Goal: Task Accomplishment & Management: Use online tool/utility

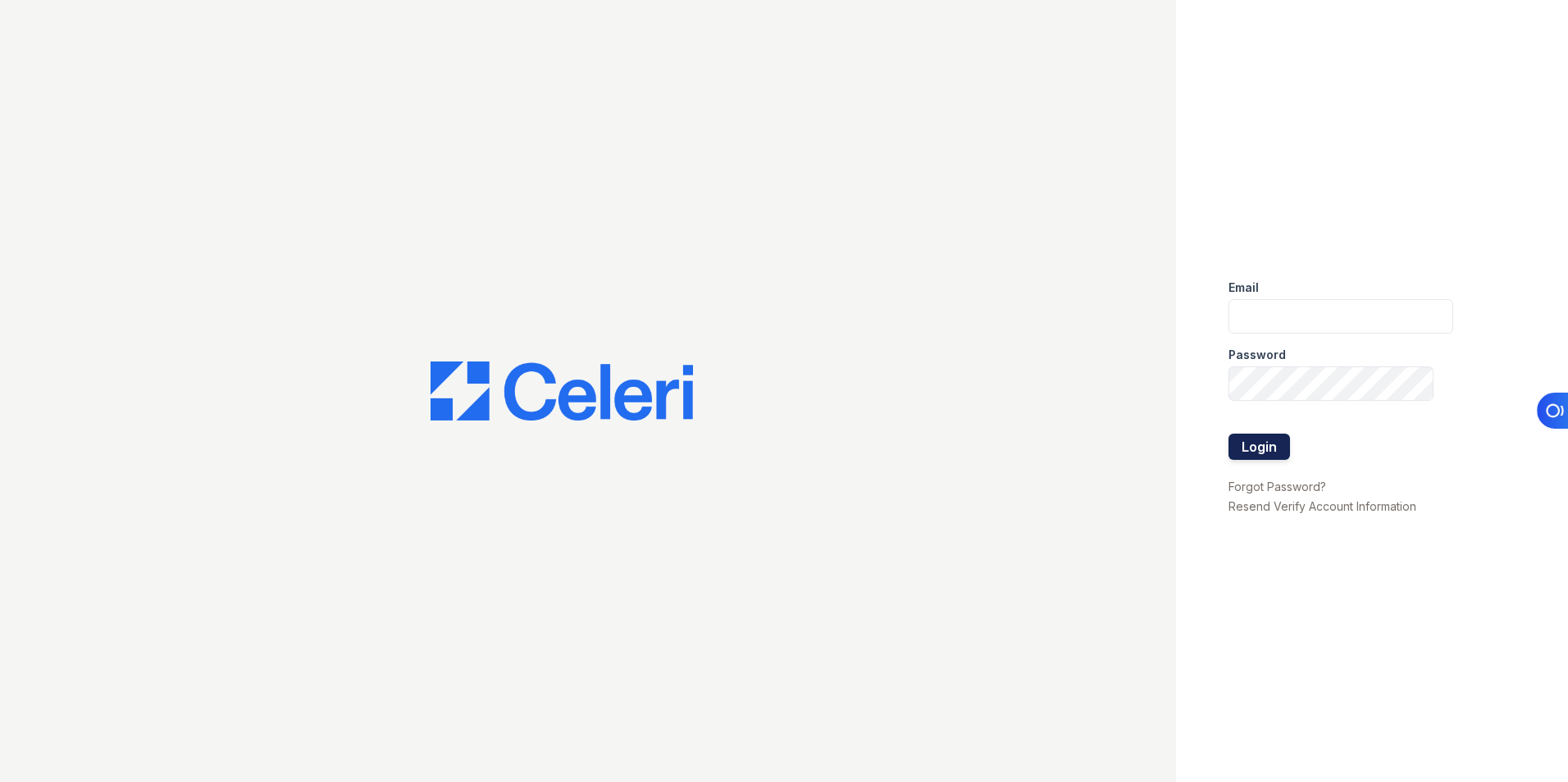
type input "lchotiner@lantowerliving.com"
click at [1250, 450] on button "Login" at bounding box center [1259, 447] width 62 height 26
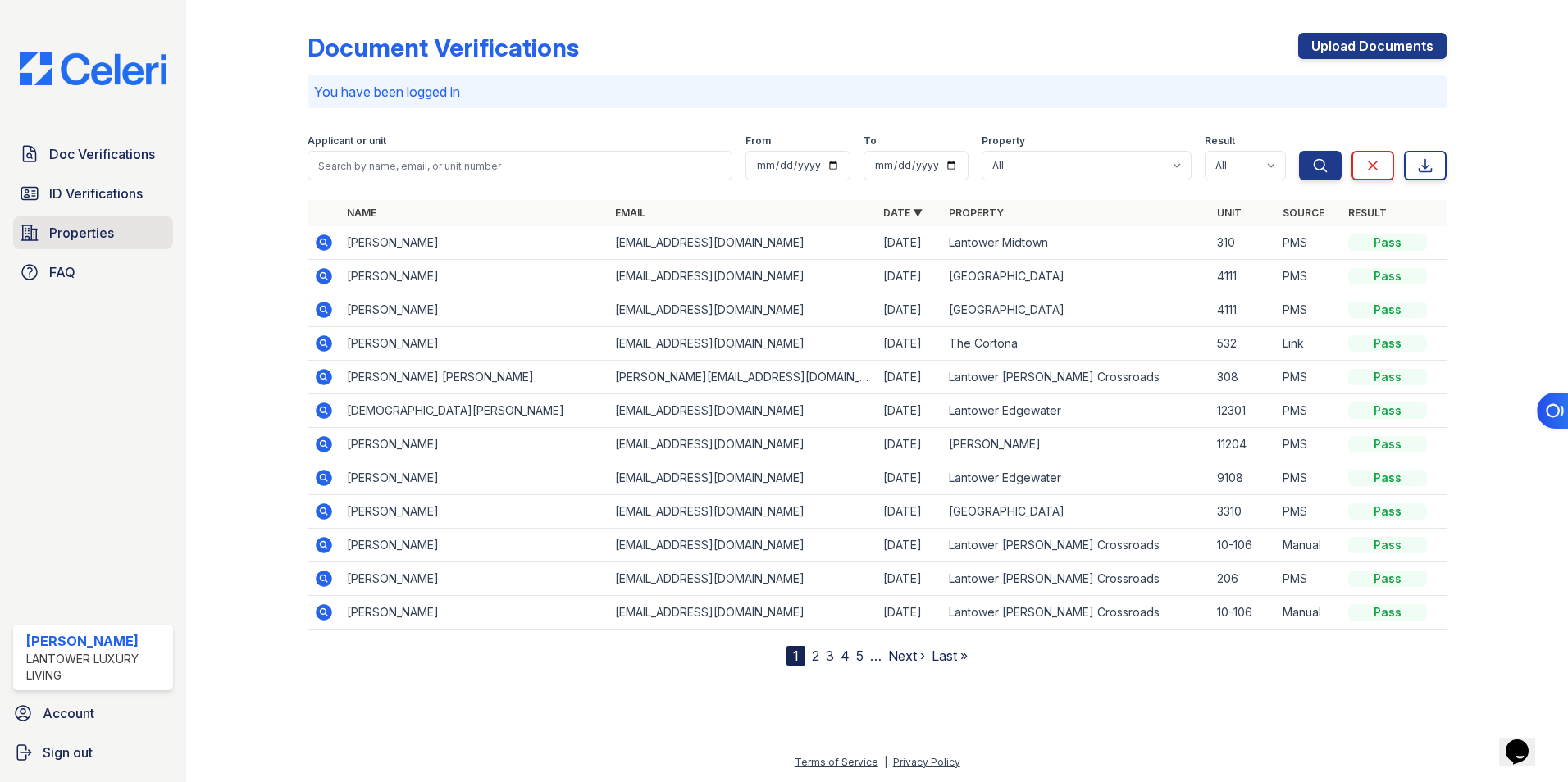
click at [81, 236] on span "Properties" at bounding box center [81, 233] width 65 height 20
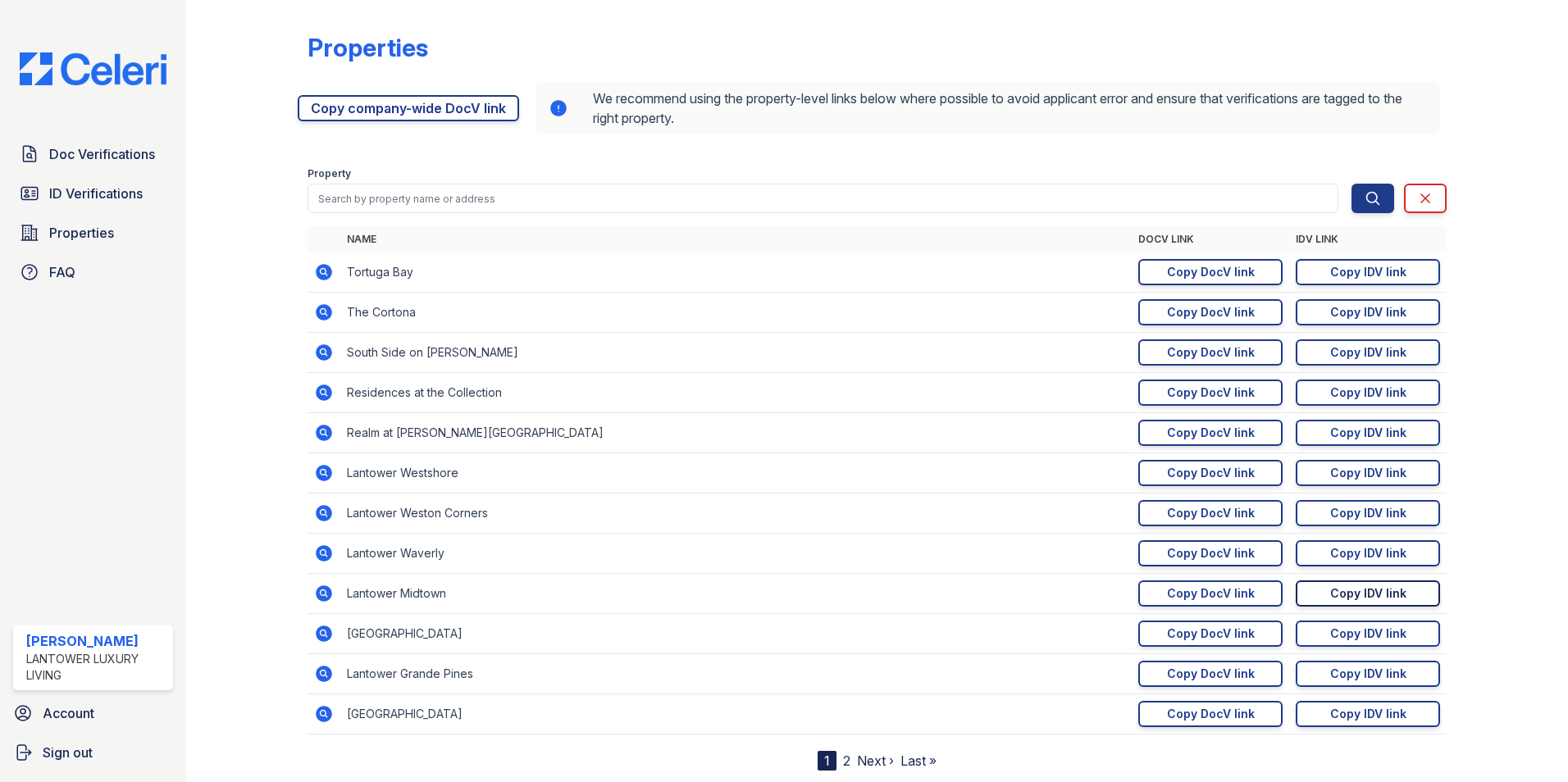
click at [1319, 591] on link "Copy IDV link Copy link" at bounding box center [1369, 593] width 144 height 26
click at [1176, 595] on div "Copy DocV link" at bounding box center [1211, 593] width 88 height 16
click at [100, 160] on span "Doc Verifications" at bounding box center [102, 154] width 106 height 20
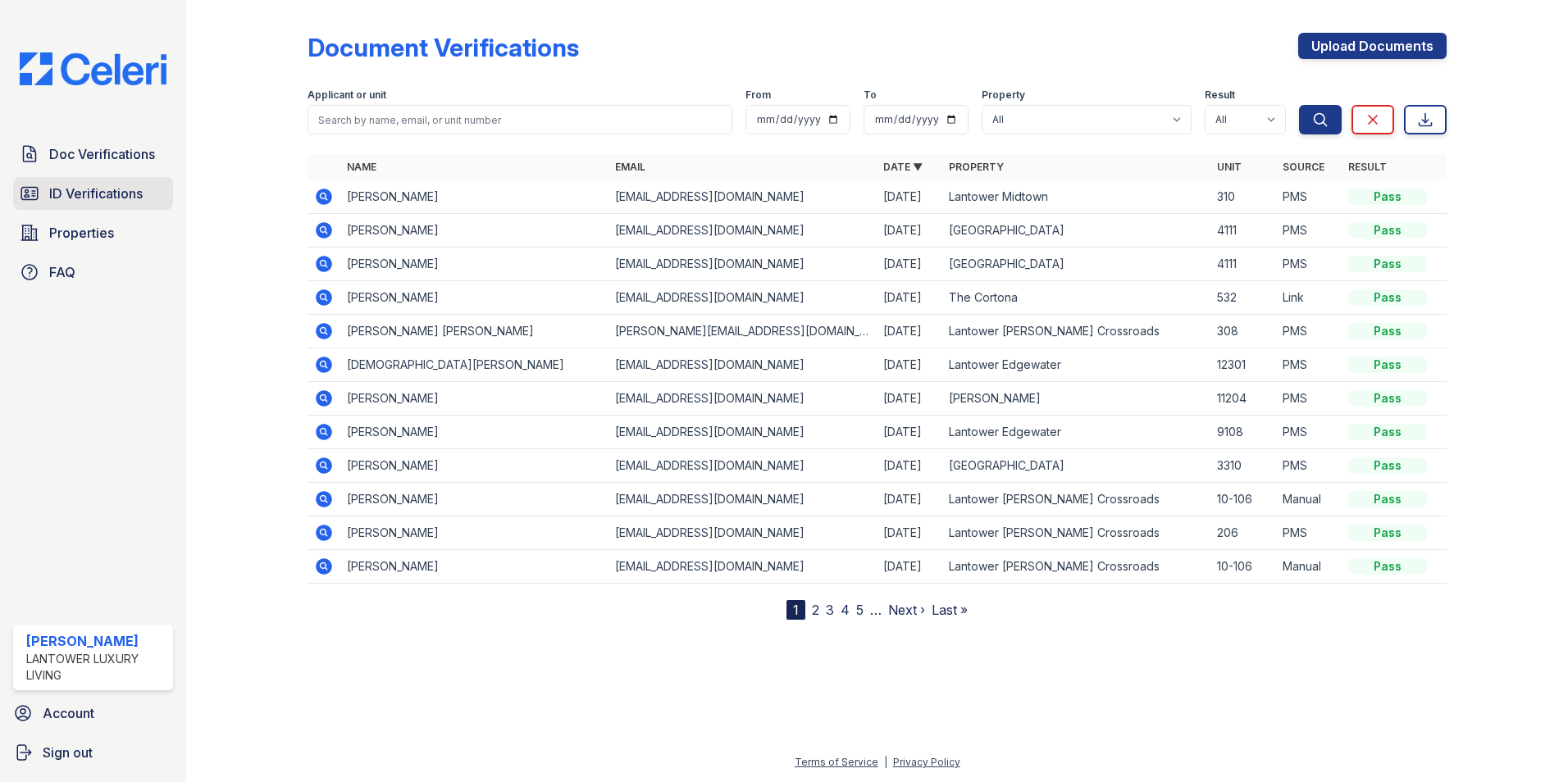
click at [89, 204] on link "ID Verifications" at bounding box center [93, 194] width 160 height 33
